Goal: Find contact information: Find contact information

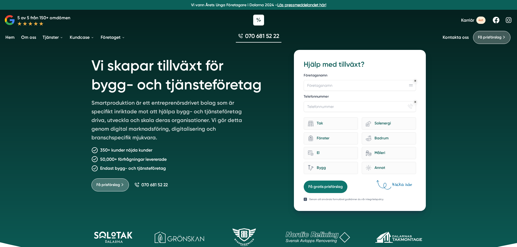
click at [22, 38] on link "Om oss" at bounding box center [28, 37] width 17 height 14
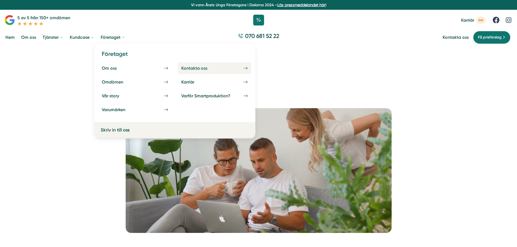
click at [238, 68] on link "Kontakta oss" at bounding box center [214, 68] width 73 height 12
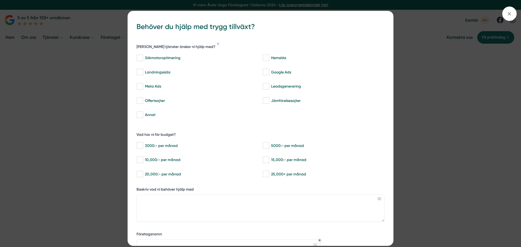
click at [512, 14] on icon at bounding box center [509, 14] width 6 height 6
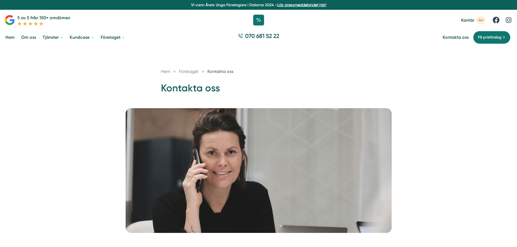
click at [9, 39] on link "Hem" at bounding box center [9, 37] width 11 height 14
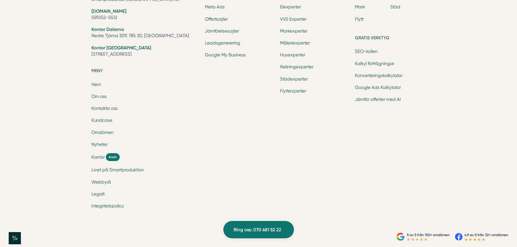
scroll to position [1791, 0]
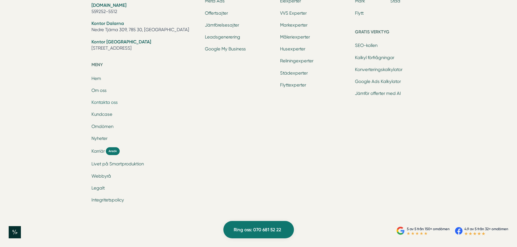
click at [110, 105] on link "Kontakta oss" at bounding box center [104, 102] width 26 height 5
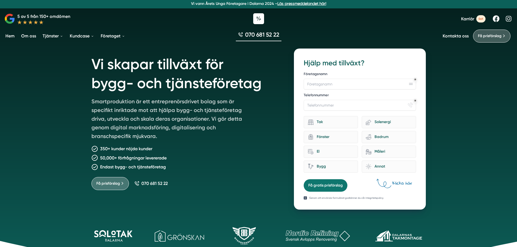
scroll to position [0, 0]
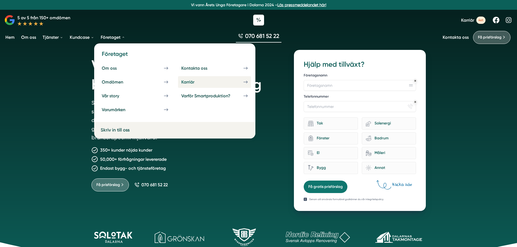
click at [235, 81] on link "Karriär" at bounding box center [214, 82] width 73 height 12
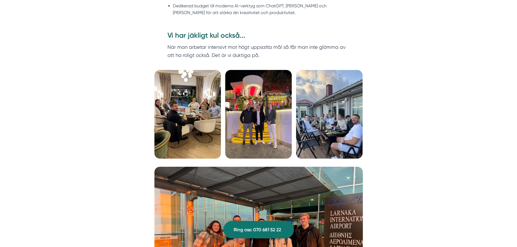
scroll to position [1629, 0]
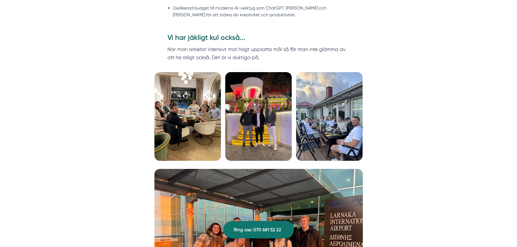
click at [231, 94] on img at bounding box center [258, 116] width 67 height 89
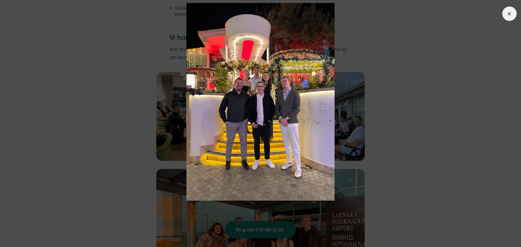
click at [510, 17] on span at bounding box center [509, 14] width 14 height 14
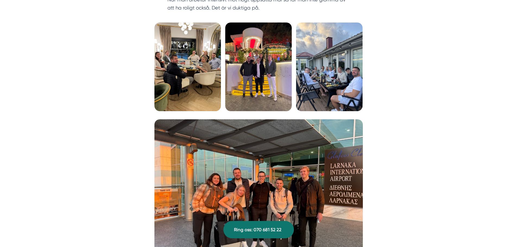
scroll to position [1683, 0]
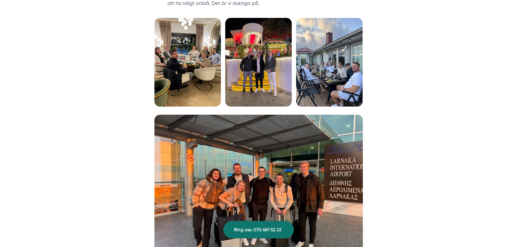
click at [342, 74] on img at bounding box center [329, 62] width 67 height 89
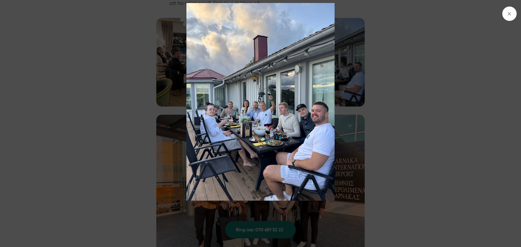
click at [413, 91] on img at bounding box center [260, 102] width 391 height 198
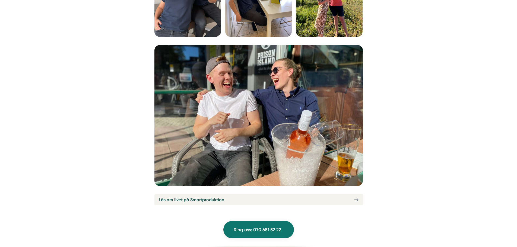
scroll to position [2009, 0]
